Goal: Task Accomplishment & Management: Manage account settings

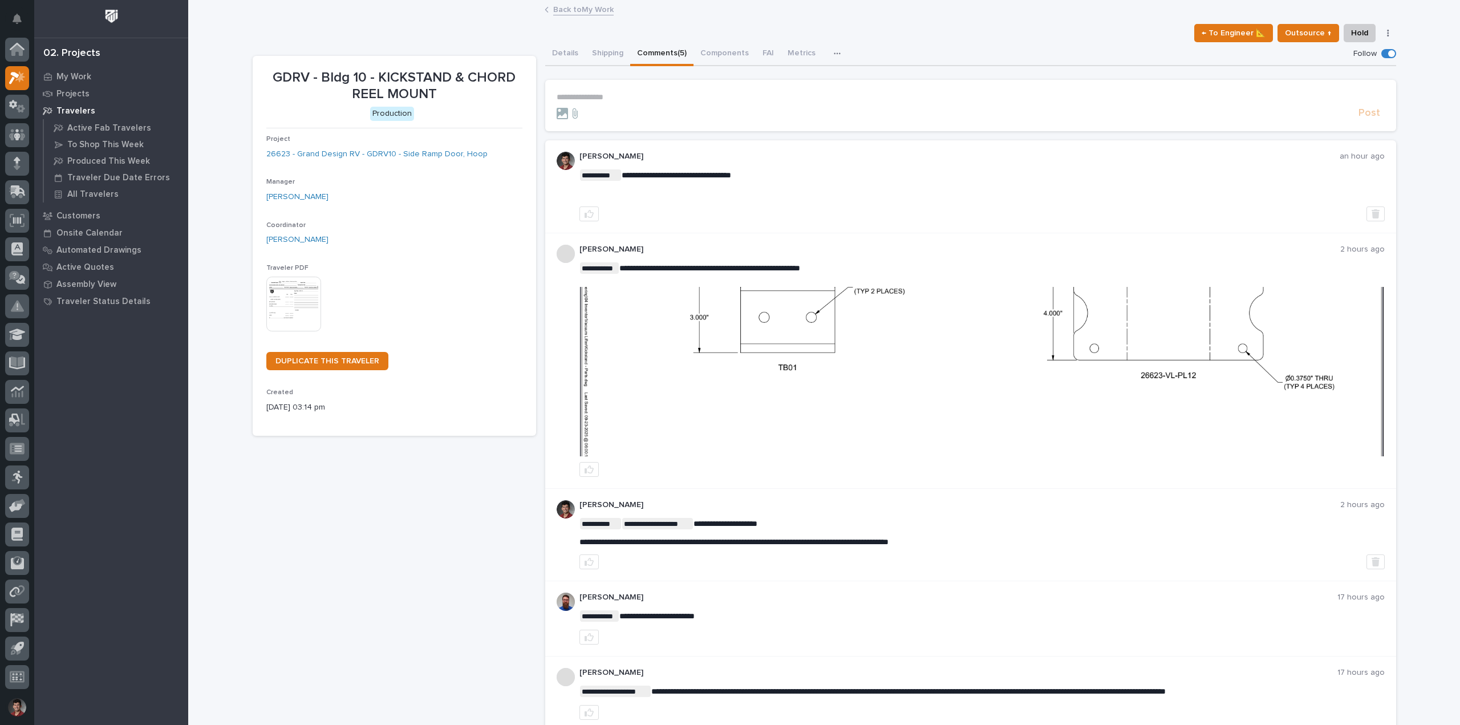
click at [582, 6] on link "Back to My Work" at bounding box center [583, 8] width 60 height 13
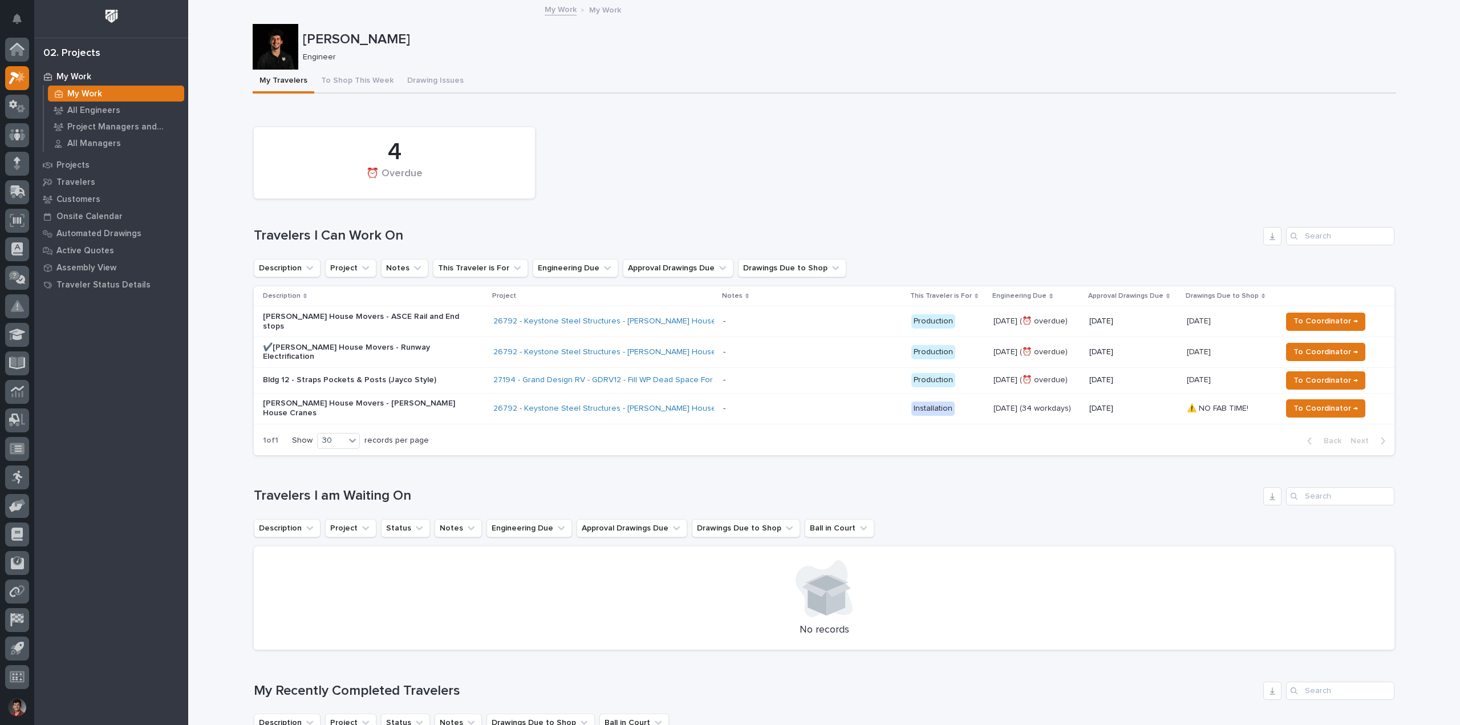
click at [568, 135] on div "4 ⏰ Overdue" at bounding box center [824, 162] width 1152 height 83
click at [76, 165] on p "Projects" at bounding box center [72, 165] width 33 height 10
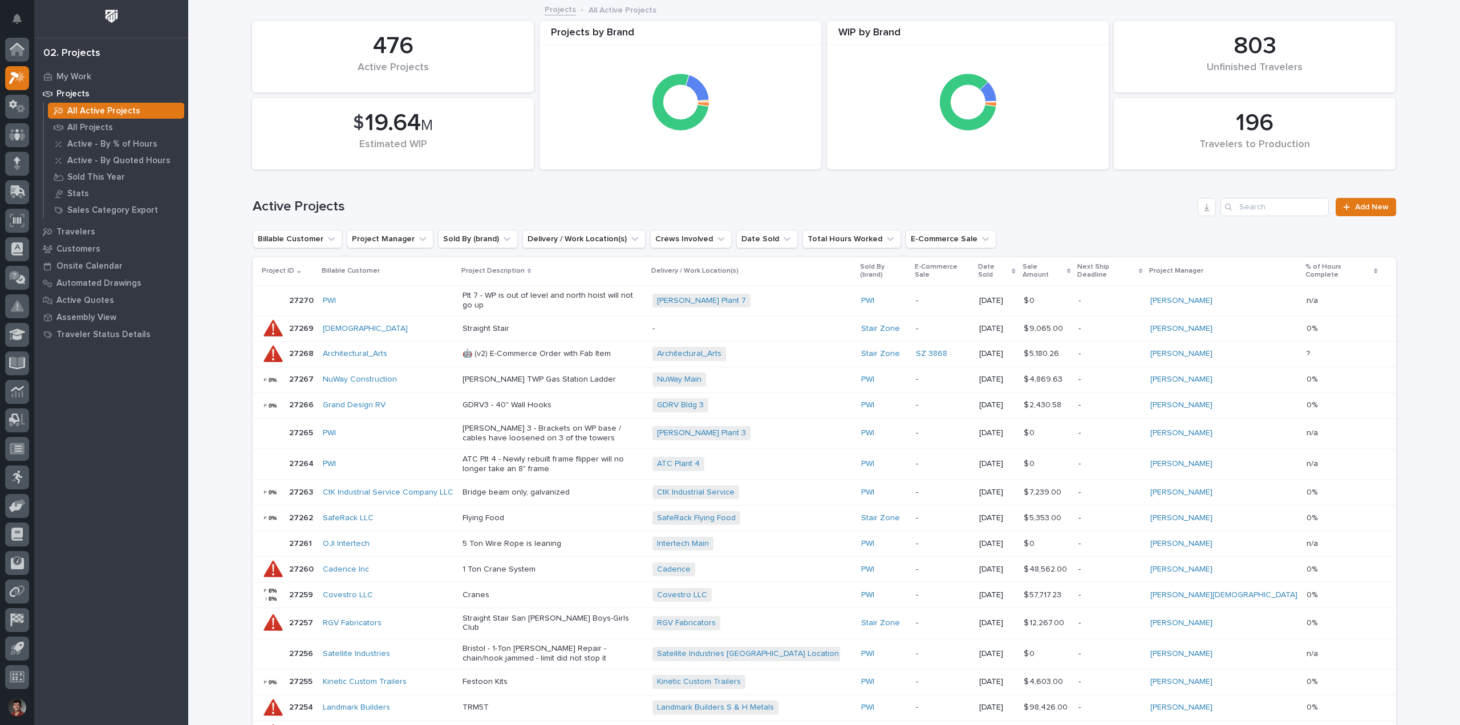
click at [1228, 206] on icon "Search" at bounding box center [1228, 207] width 7 height 7
click at [1236, 208] on input "Search" at bounding box center [1274, 207] width 108 height 18
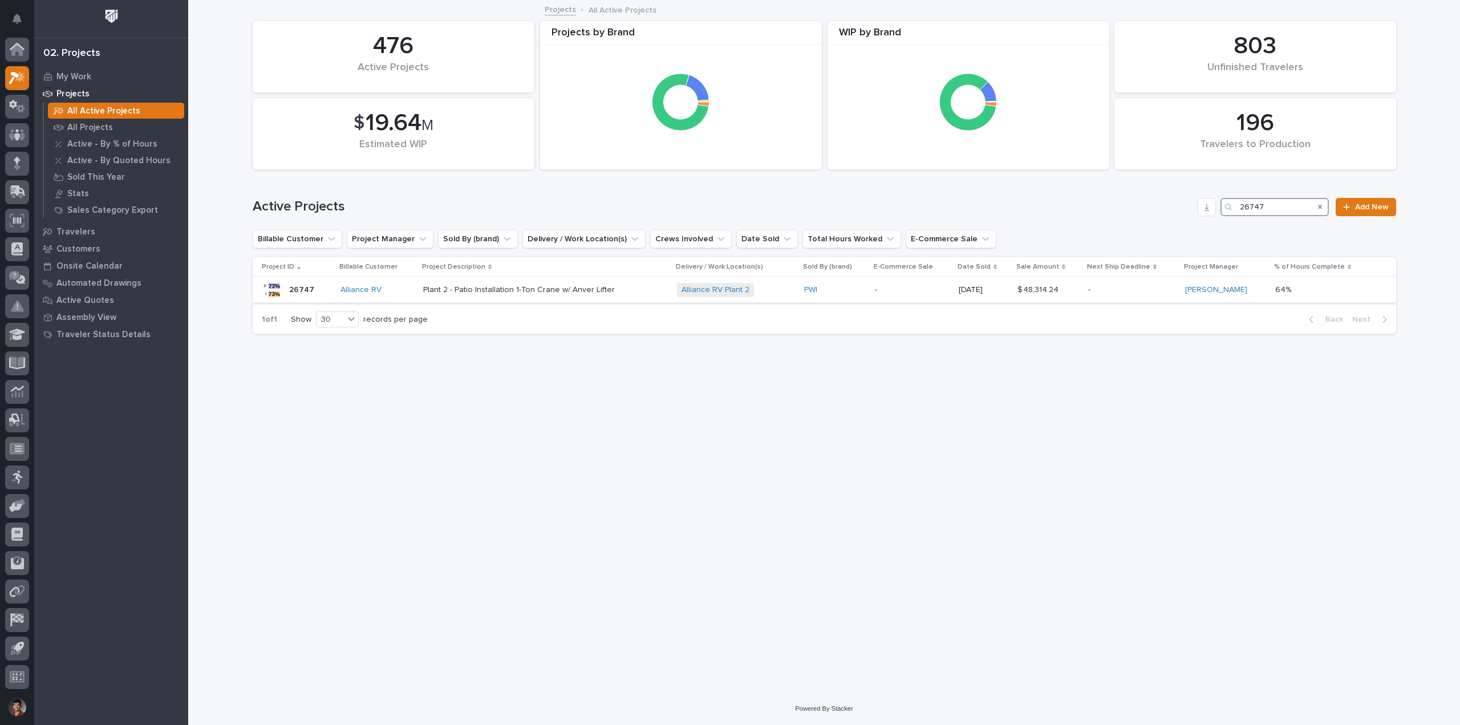
type input "26747"
click at [640, 289] on div "Plant 2 - Patio Installation 1-Ton Crane w/ Anver Lifter" at bounding box center [545, 290] width 245 height 19
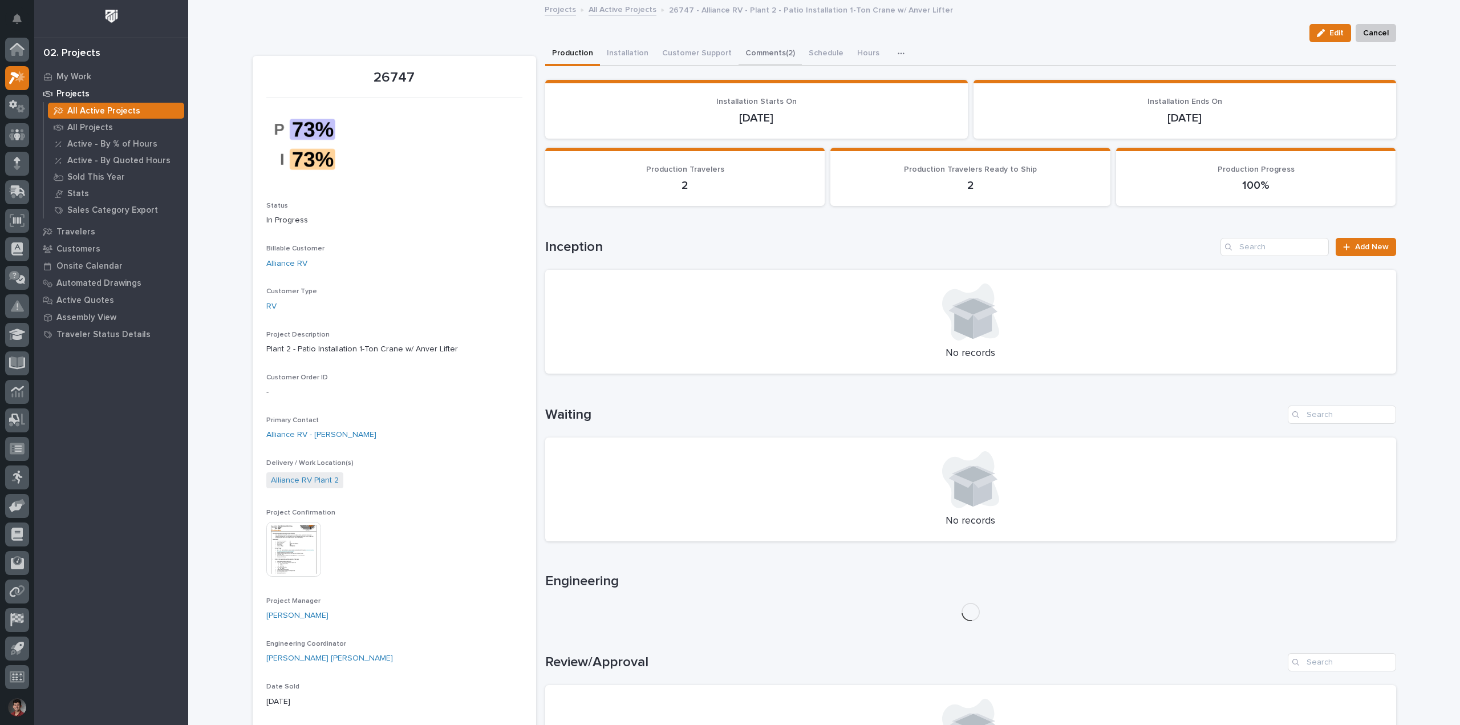
click at [747, 51] on button "Comments (2)" at bounding box center [769, 54] width 63 height 24
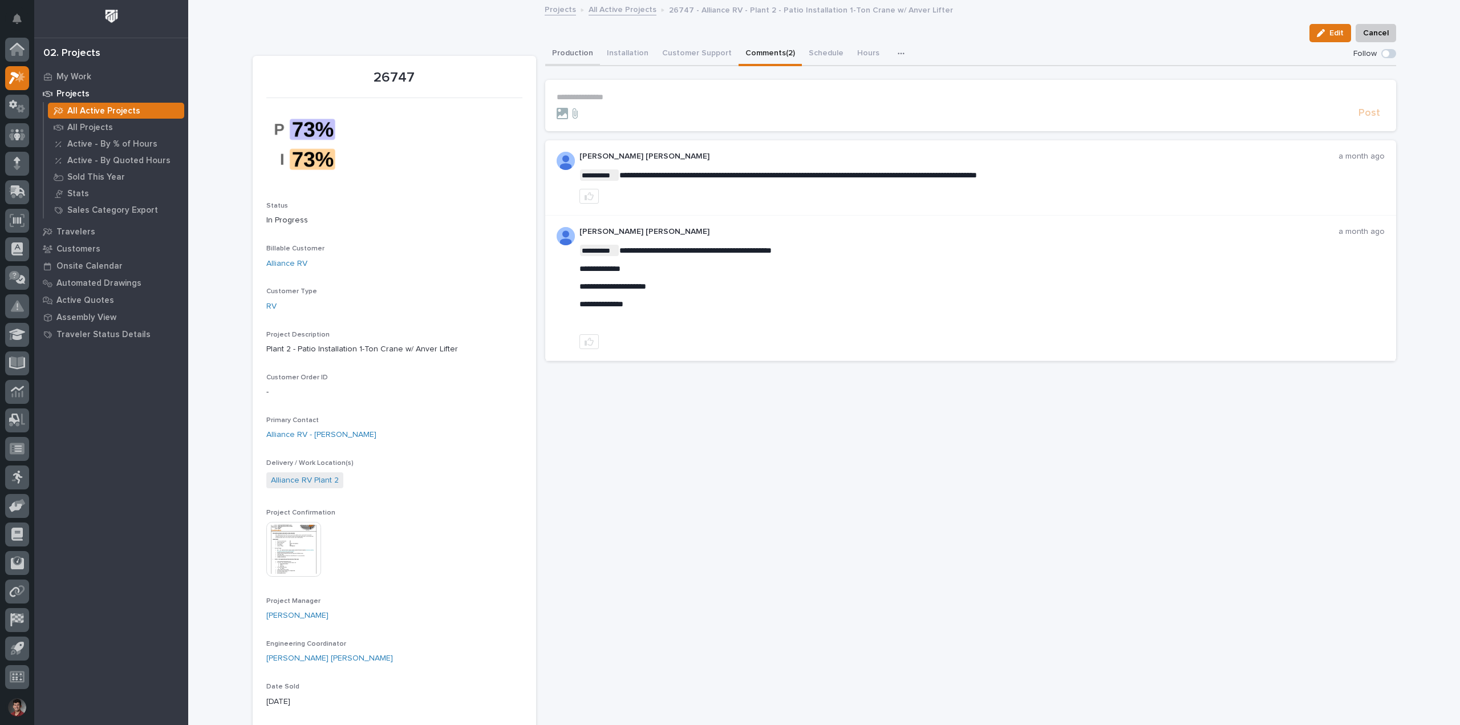
click at [569, 58] on button "Production" at bounding box center [572, 54] width 55 height 24
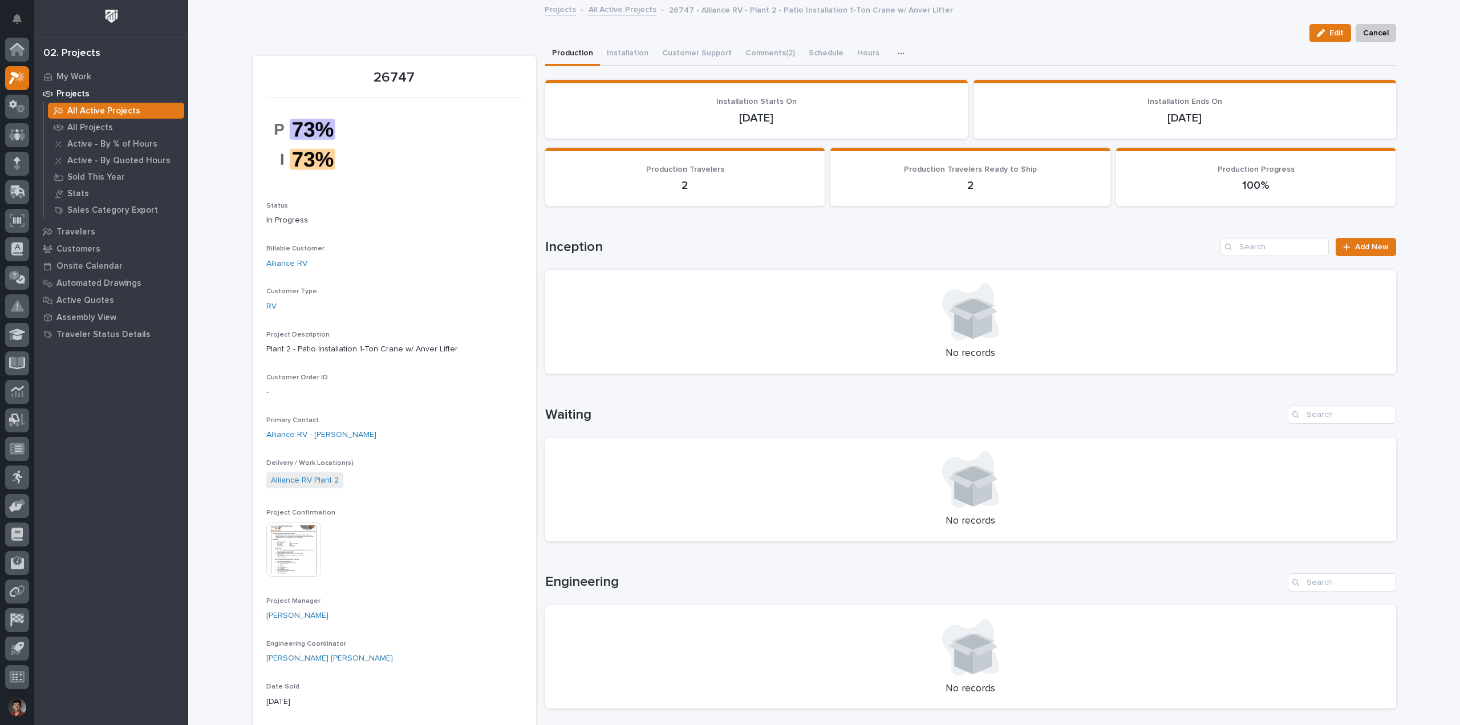
click at [31, 50] on div at bounding box center [17, 366] width 34 height 656
click at [24, 50] on icon at bounding box center [17, 49] width 15 height 13
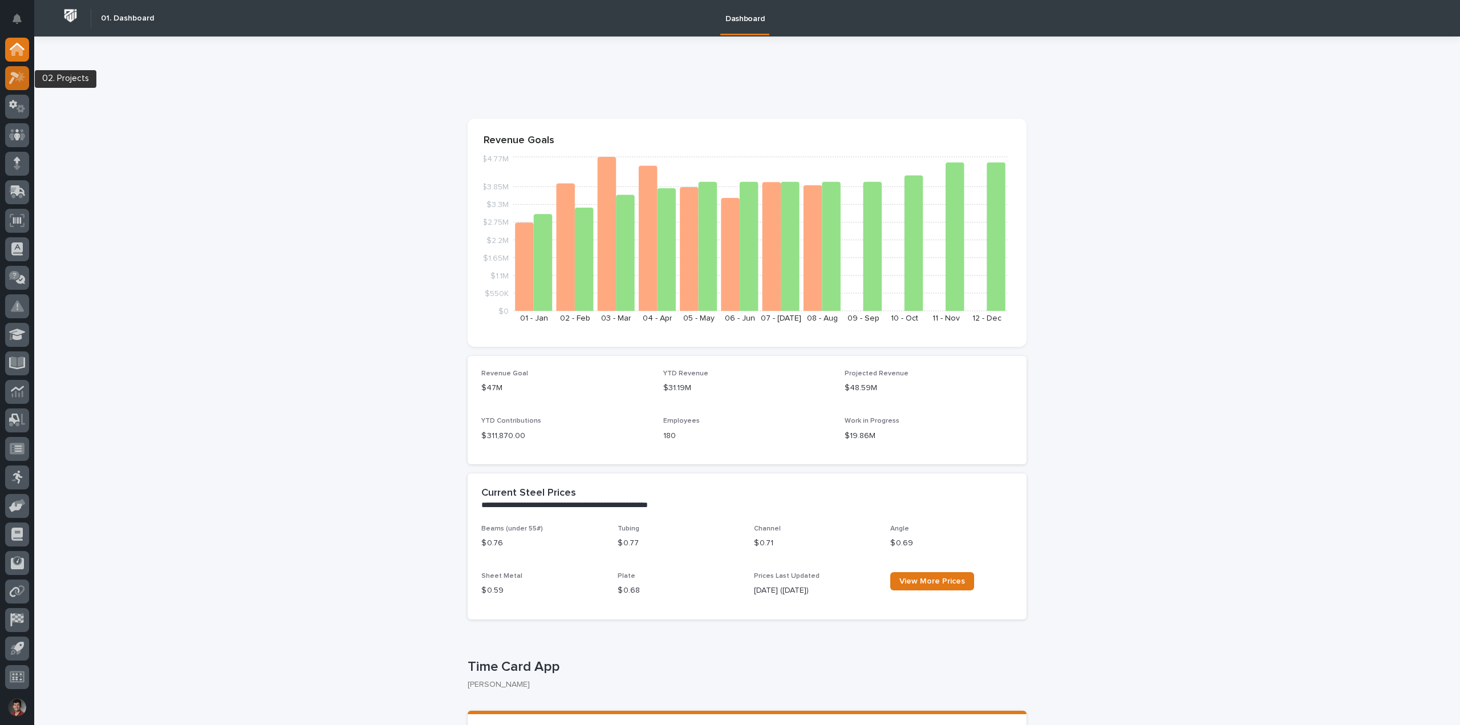
click at [12, 72] on icon at bounding box center [14, 78] width 10 height 13
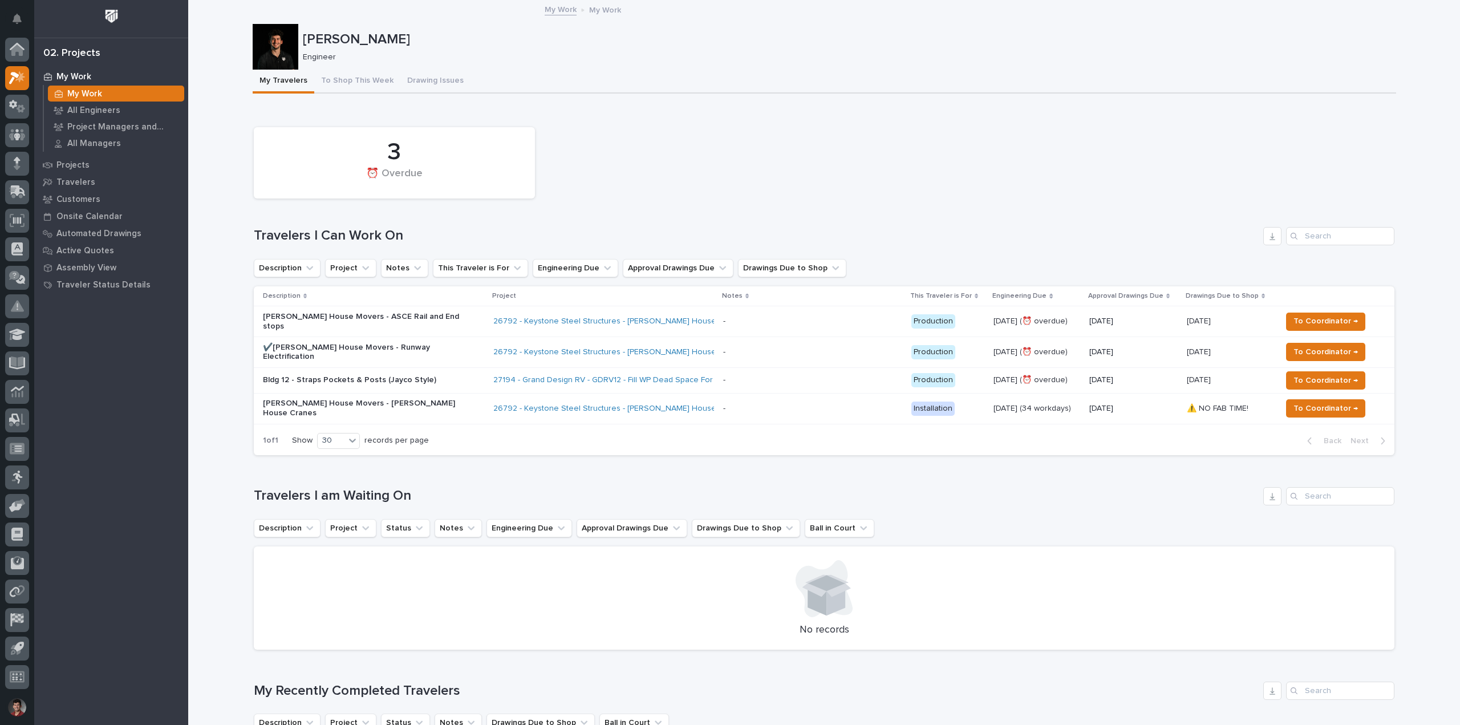
click at [658, 144] on div "3 ⏰ Overdue" at bounding box center [824, 162] width 1152 height 83
click at [364, 84] on button "To Shop This Week" at bounding box center [357, 82] width 86 height 24
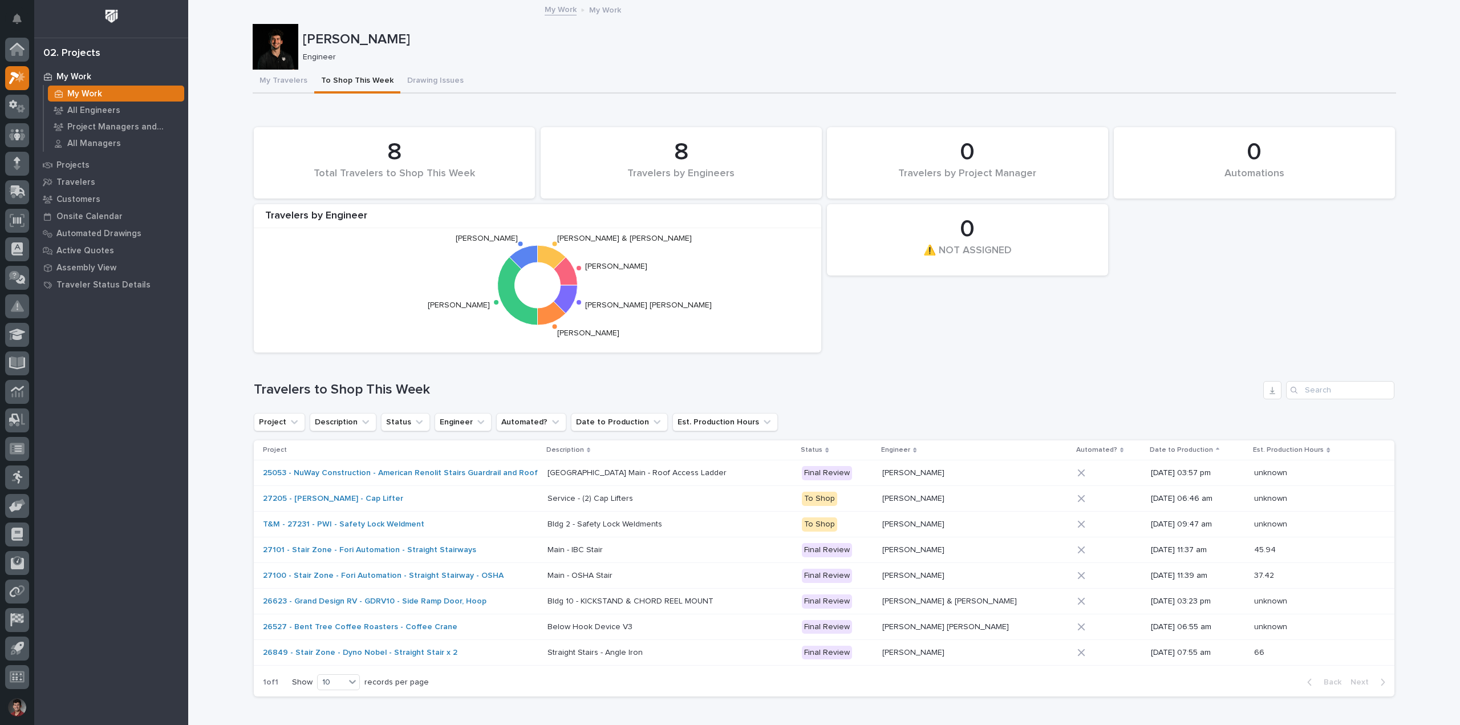
click at [415, 253] on icon "[PERSON_NAME] [PERSON_NAME] & [PERSON_NAME] [PERSON_NAME] [PERSON_NAME] [PERSON…" at bounding box center [537, 285] width 556 height 114
drag, startPoint x: 664, startPoint y: 152, endPoint x: 703, endPoint y: 151, distance: 39.3
click at [702, 151] on div "8" at bounding box center [681, 152] width 242 height 29
click at [712, 292] on icon "[PERSON_NAME] [PERSON_NAME] & [PERSON_NAME] [PERSON_NAME] [PERSON_NAME] [PERSON…" at bounding box center [537, 285] width 556 height 114
click at [277, 80] on button "My Travelers" at bounding box center [284, 82] width 62 height 24
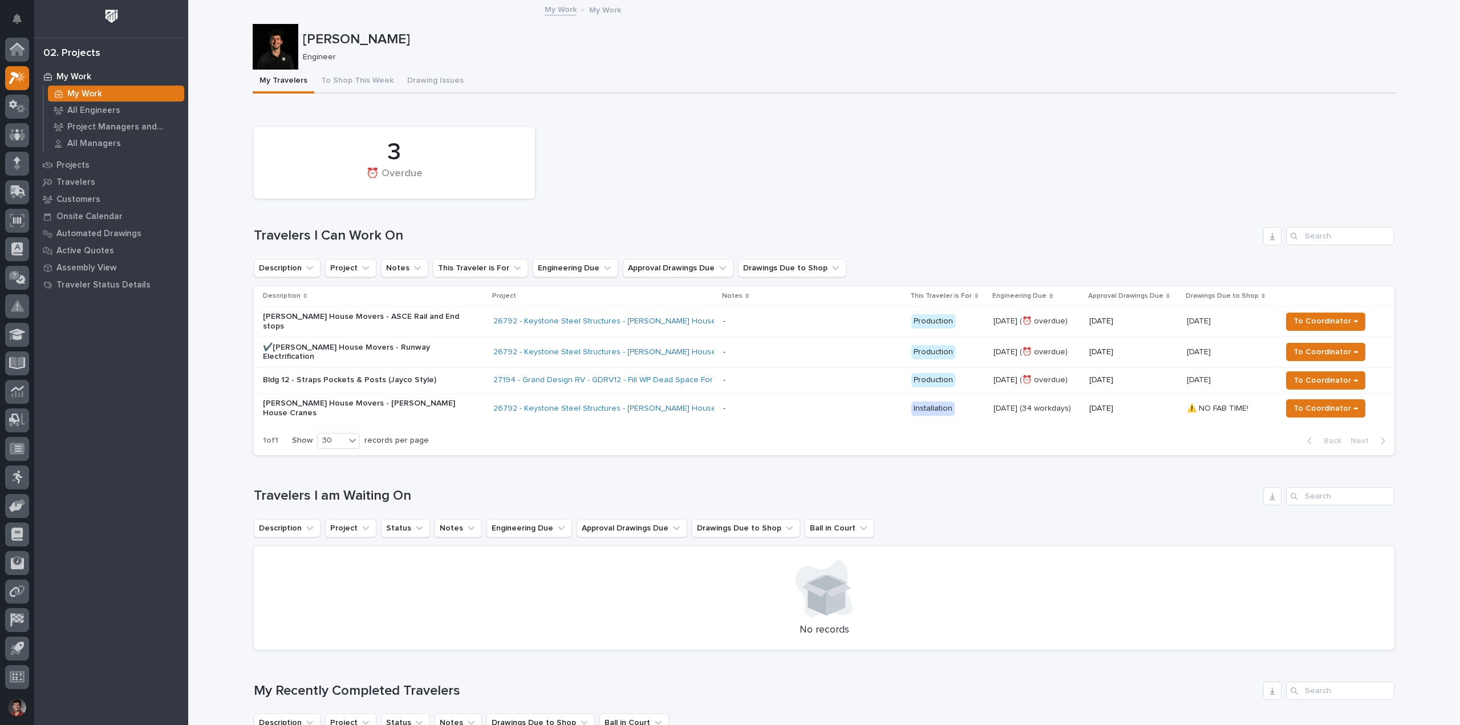
click at [712, 80] on div "My Travelers To Shop This Week Drawing Issues" at bounding box center [824, 82] width 1143 height 24
click at [13, 18] on icon "Notifications" at bounding box center [17, 19] width 9 height 10
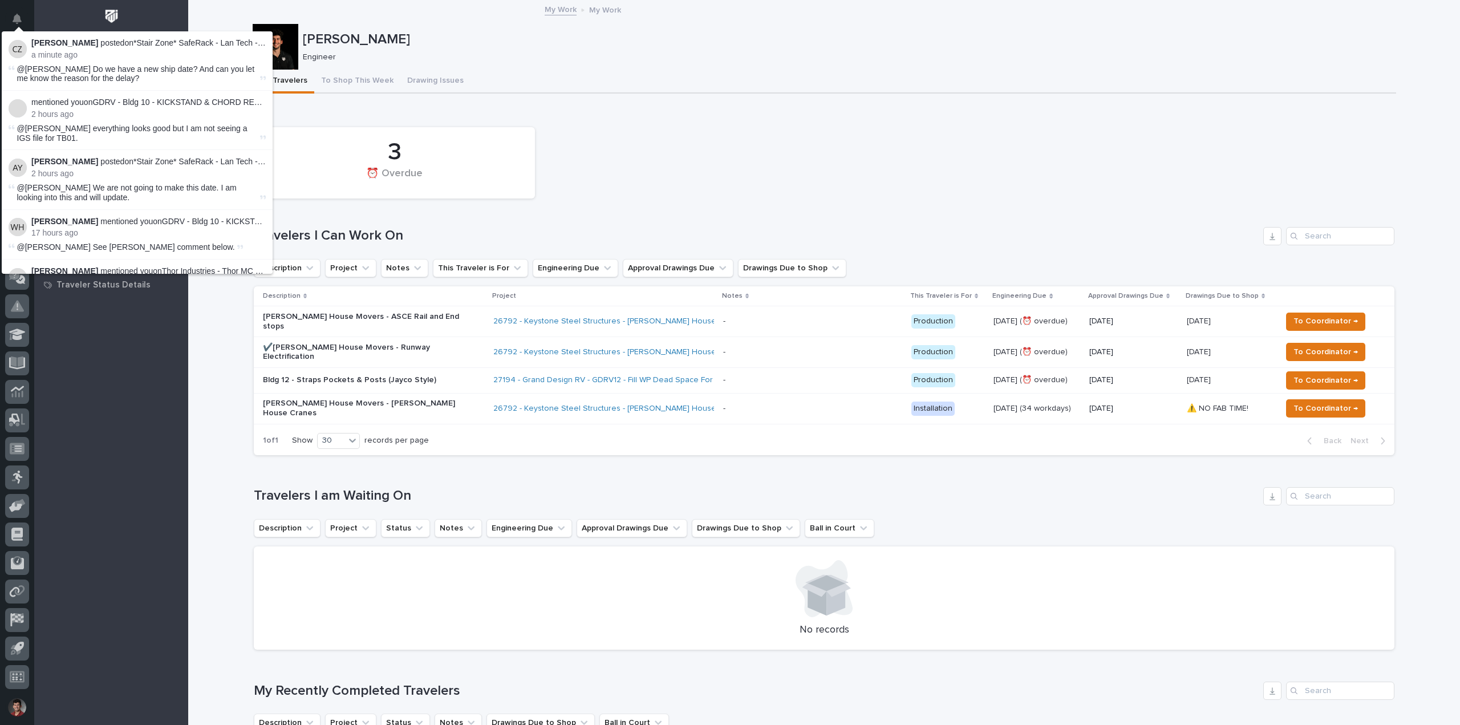
click at [567, 54] on p "Engineer" at bounding box center [845, 57] width 1084 height 10
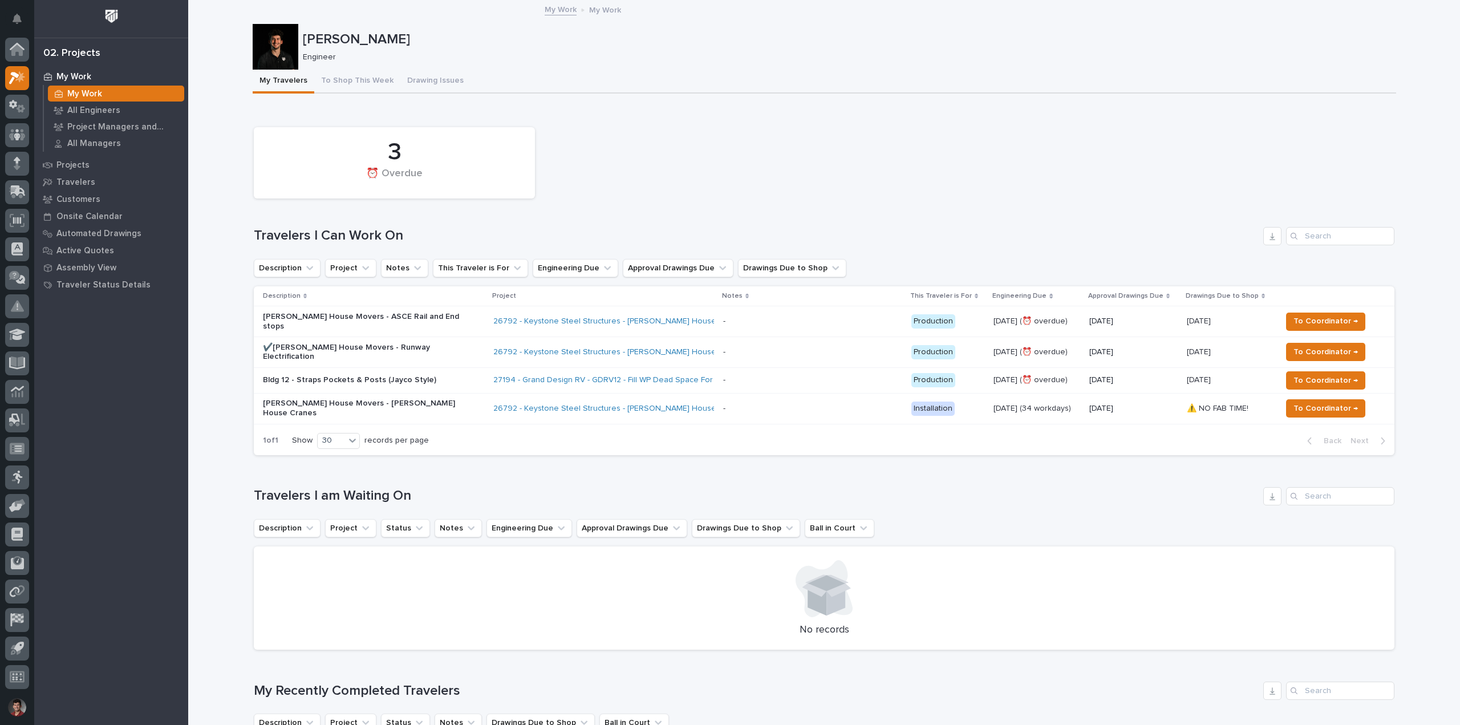
click at [272, 42] on div at bounding box center [276, 47] width 46 height 46
click at [308, 41] on p "[PERSON_NAME]" at bounding box center [847, 39] width 1089 height 17
click at [303, 51] on div "Engineer" at bounding box center [845, 56] width 1084 height 12
click at [279, 46] on div at bounding box center [276, 47] width 46 height 46
click at [350, 83] on button "To Shop This Week" at bounding box center [357, 82] width 86 height 24
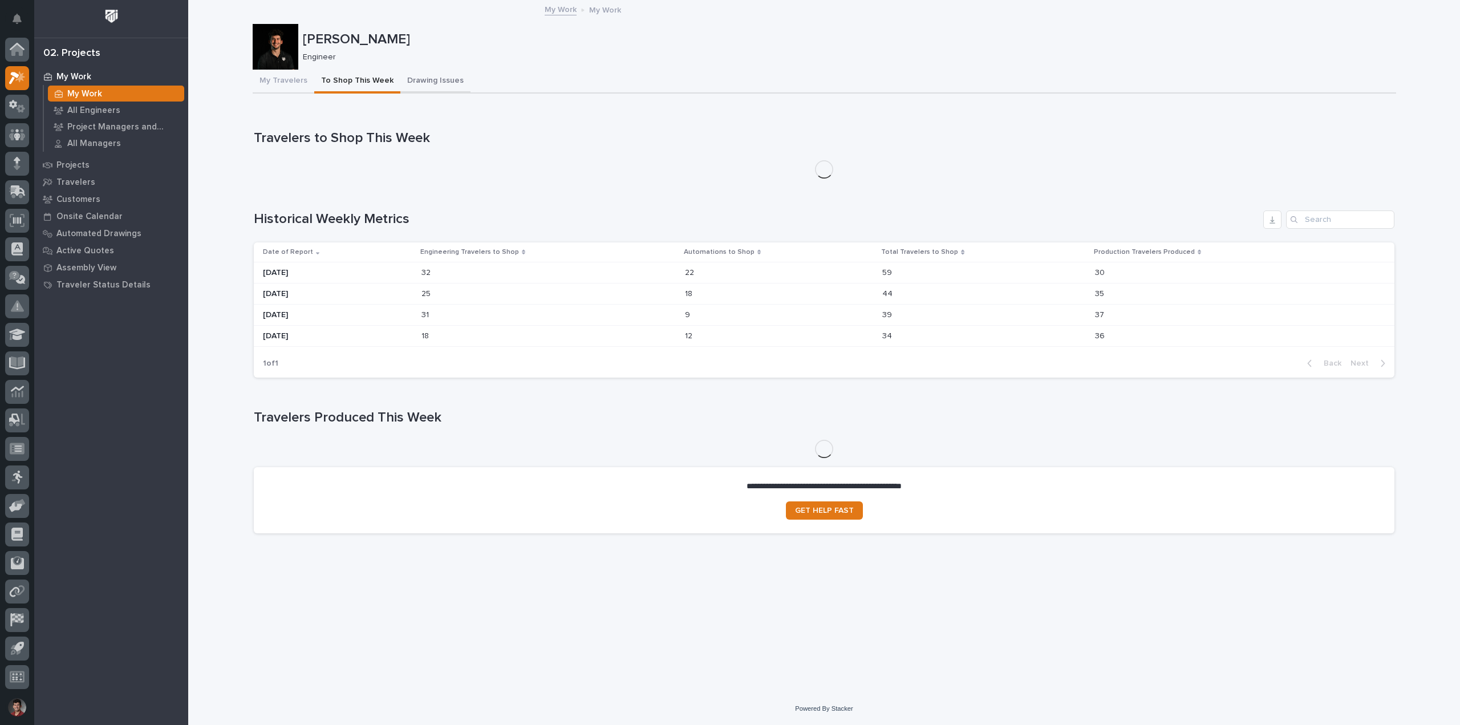
click at [421, 82] on button "Drawing Issues" at bounding box center [435, 82] width 70 height 24
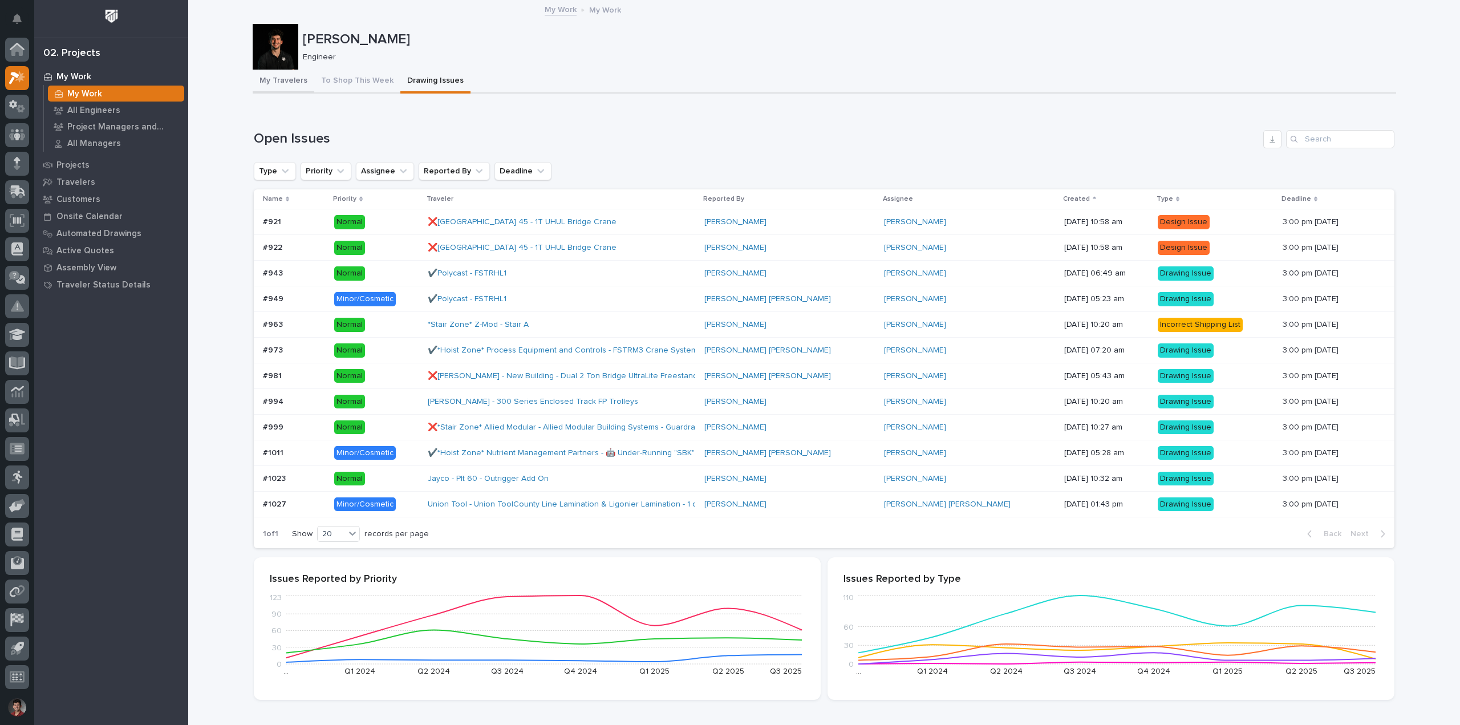
click at [287, 78] on button "My Travelers" at bounding box center [284, 82] width 62 height 24
